Goal: Navigation & Orientation: Find specific page/section

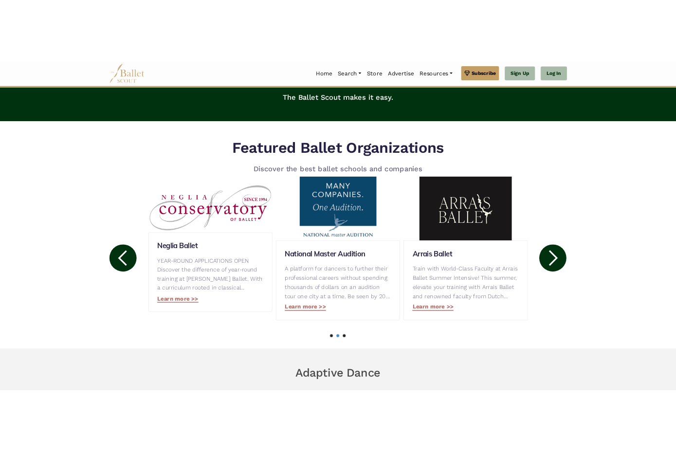
scroll to position [385, 0]
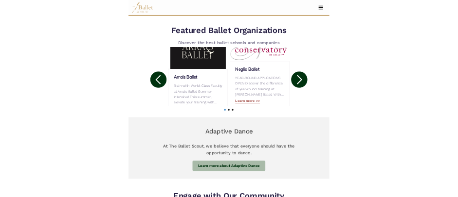
scroll to position [659, 0]
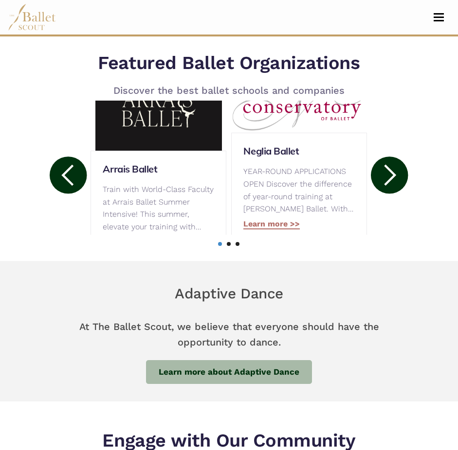
click at [387, 175] on circle at bounding box center [389, 175] width 37 height 37
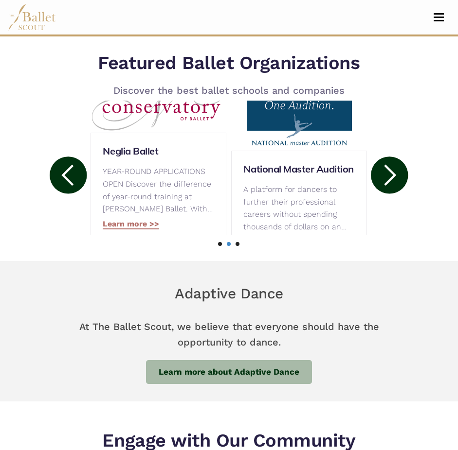
click at [387, 175] on circle at bounding box center [389, 175] width 37 height 37
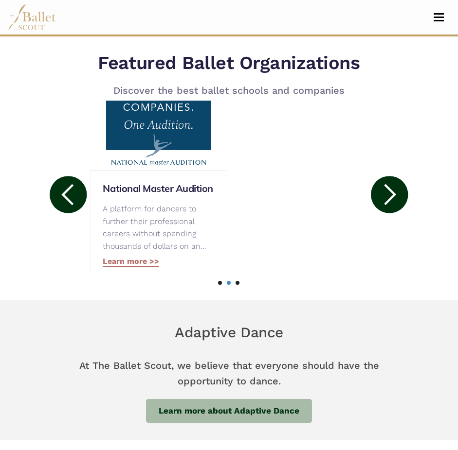
click at [387, 175] on div at bounding box center [389, 195] width 29 height 188
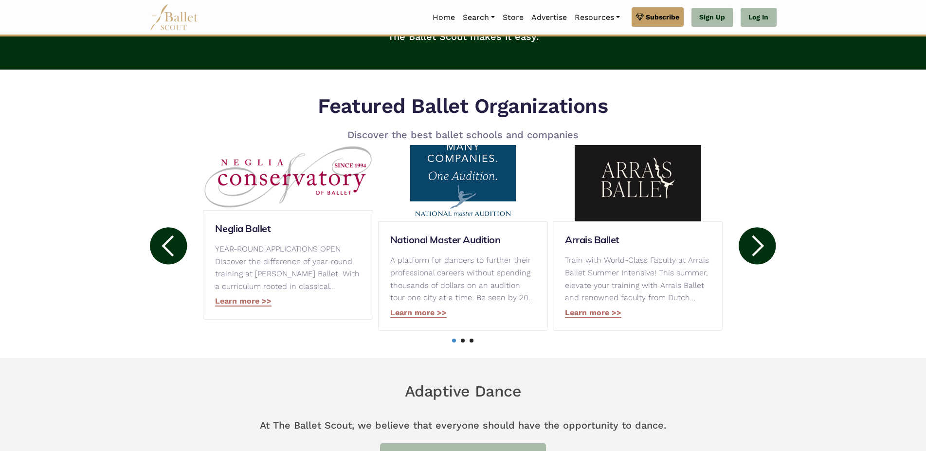
scroll to position [407, 0]
click at [457, 244] on circle at bounding box center [756, 246] width 37 height 37
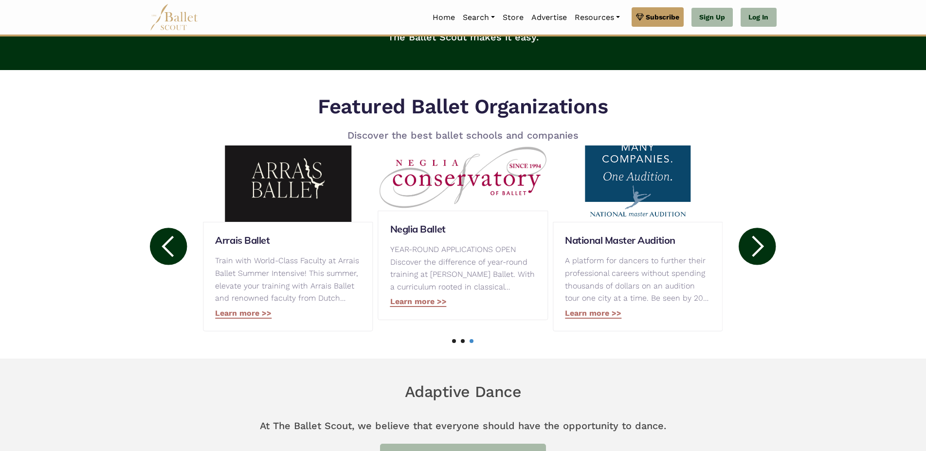
click at [457, 244] on circle at bounding box center [756, 246] width 37 height 37
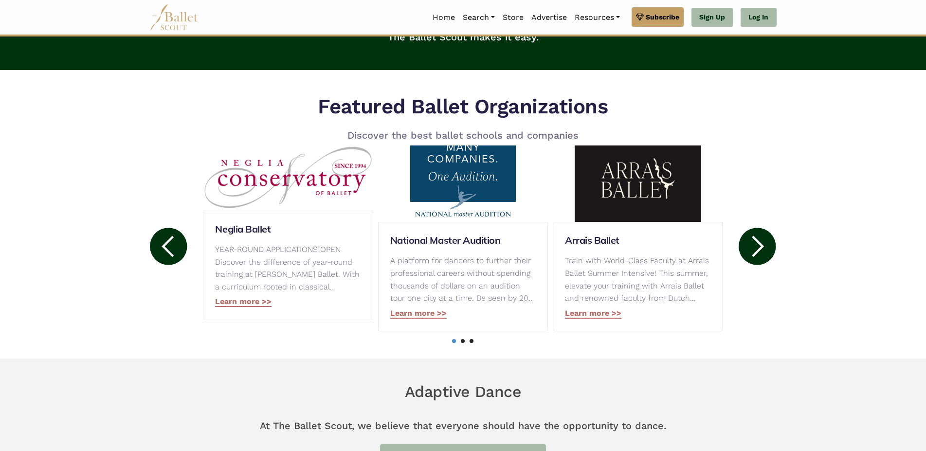
click at [457, 244] on circle at bounding box center [756, 246] width 37 height 37
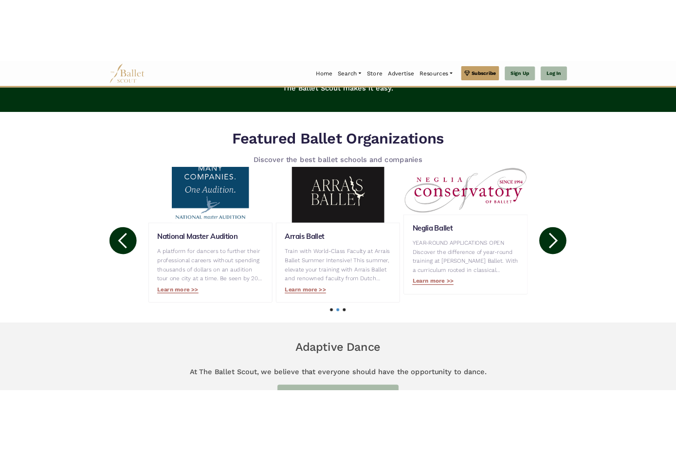
scroll to position [398, 0]
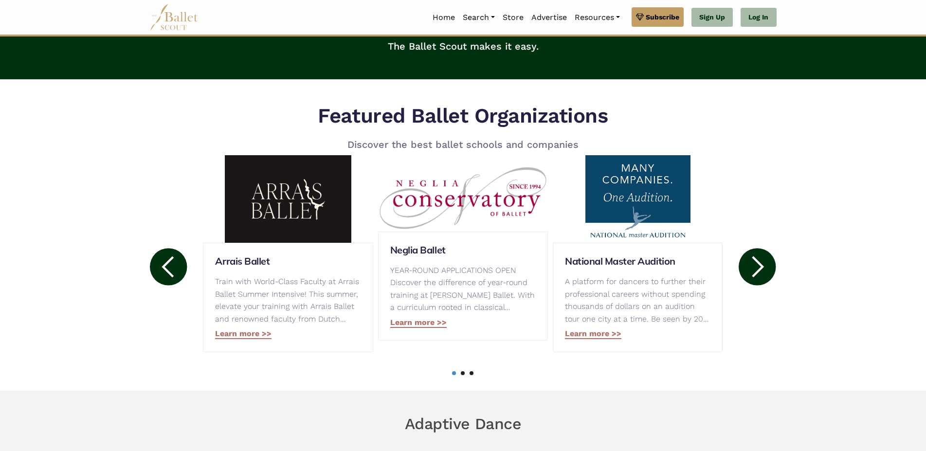
scroll to position [398, 0]
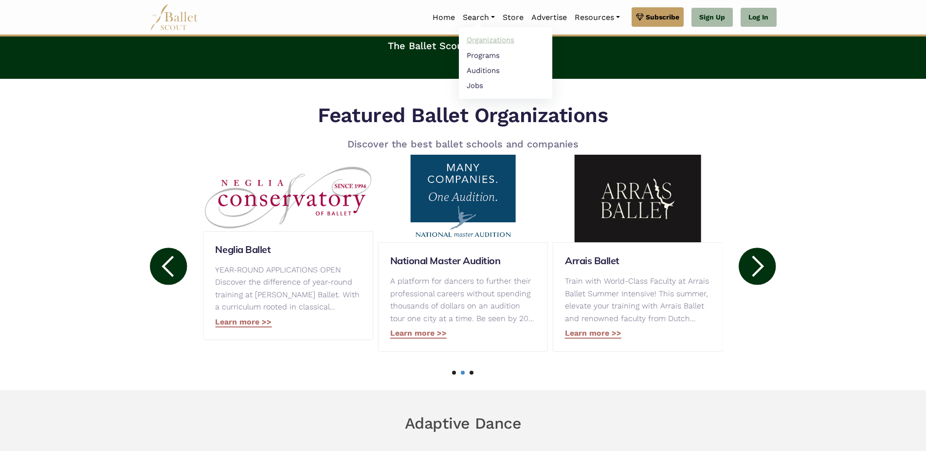
click at [481, 44] on link "Organizations" at bounding box center [505, 40] width 93 height 15
